Goal: Transaction & Acquisition: Purchase product/service

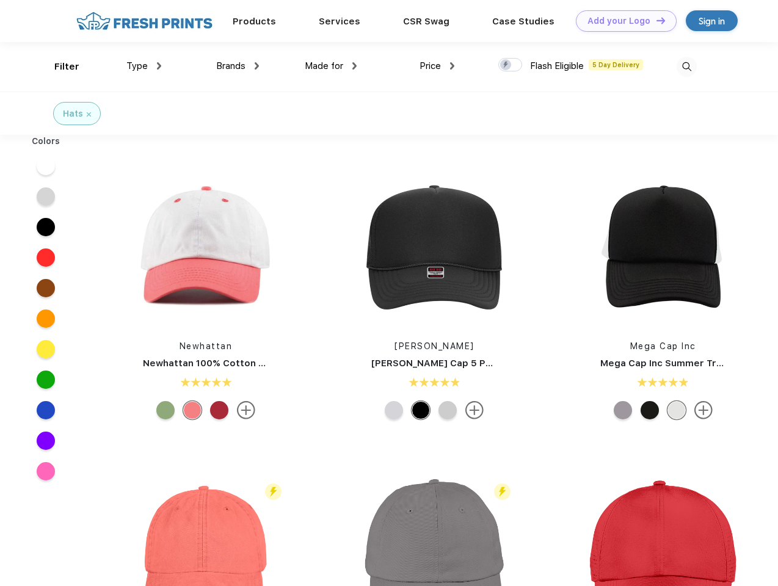
scroll to position [1, 0]
click at [621, 21] on link "Add your Logo Design Tool" at bounding box center [626, 20] width 101 height 21
click at [0, 0] on div "Design Tool" at bounding box center [0, 0] width 0 height 0
click at [655, 20] on link "Add your Logo Design Tool" at bounding box center [626, 20] width 101 height 21
click at [59, 67] on div "Filter" at bounding box center [66, 67] width 25 height 14
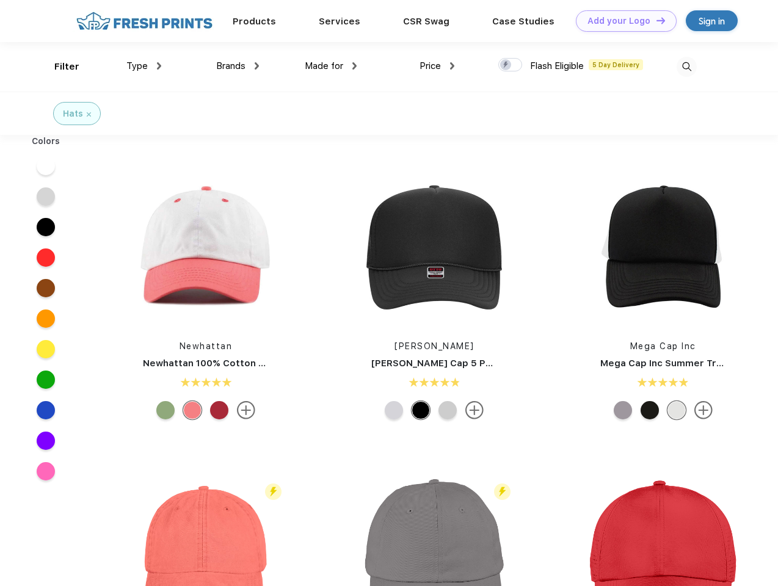
click at [144, 66] on span "Type" at bounding box center [136, 65] width 21 height 11
click at [237, 66] on span "Brands" at bounding box center [230, 65] width 29 height 11
click at [331, 66] on span "Made for" at bounding box center [324, 65] width 38 height 11
click at [437, 66] on span "Price" at bounding box center [429, 65] width 21 height 11
click at [510, 65] on div at bounding box center [510, 64] width 24 height 13
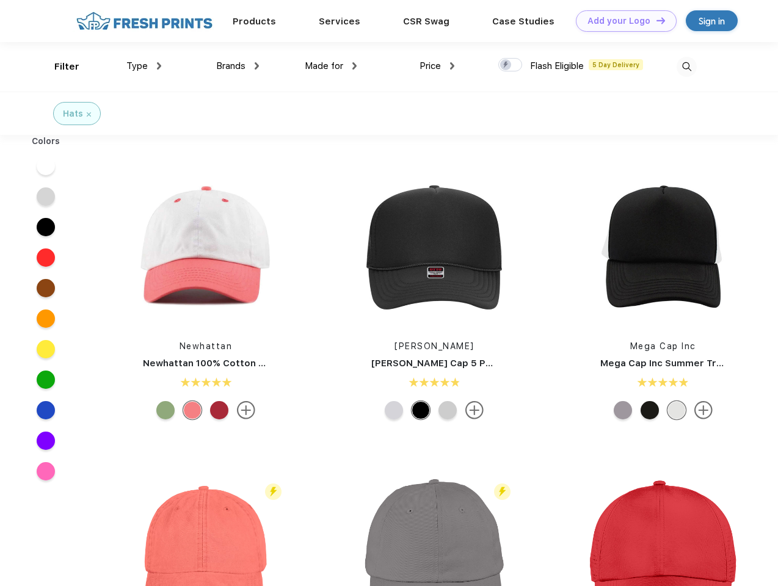
click at [506, 65] on input "checkbox" at bounding box center [502, 61] width 8 height 8
click at [686, 67] on img at bounding box center [686, 67] width 20 height 20
